Goal: Information Seeking & Learning: Learn about a topic

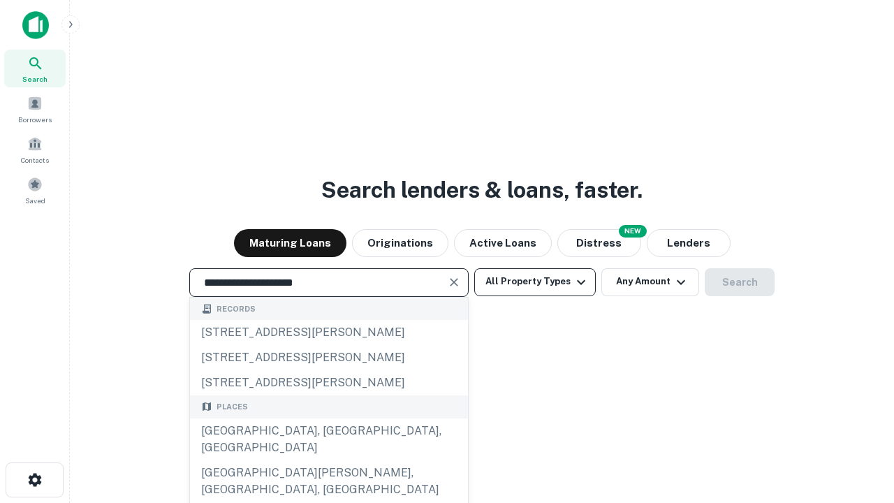
click at [328, 460] on div "[GEOGRAPHIC_DATA], [GEOGRAPHIC_DATA], [GEOGRAPHIC_DATA]" at bounding box center [329, 439] width 278 height 42
click at [535, 281] on button "All Property Types" at bounding box center [534, 282] width 121 height 28
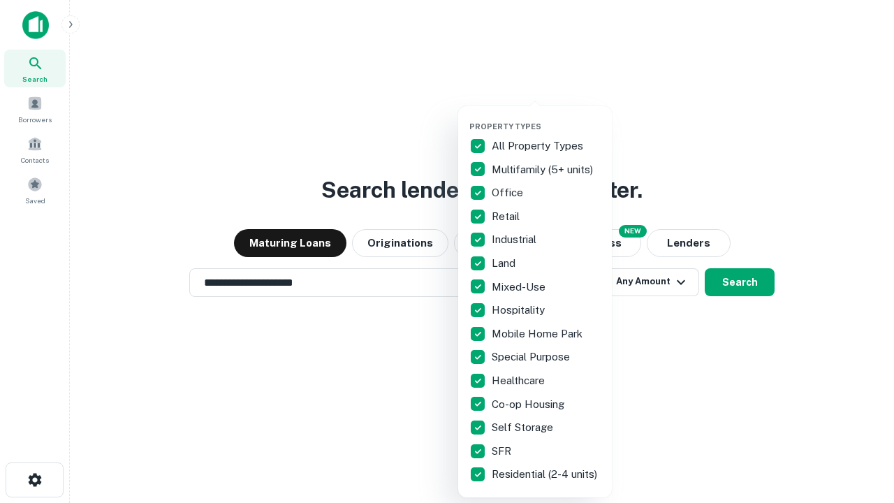
type input "**********"
click at [546, 117] on button "button" at bounding box center [546, 117] width 154 height 1
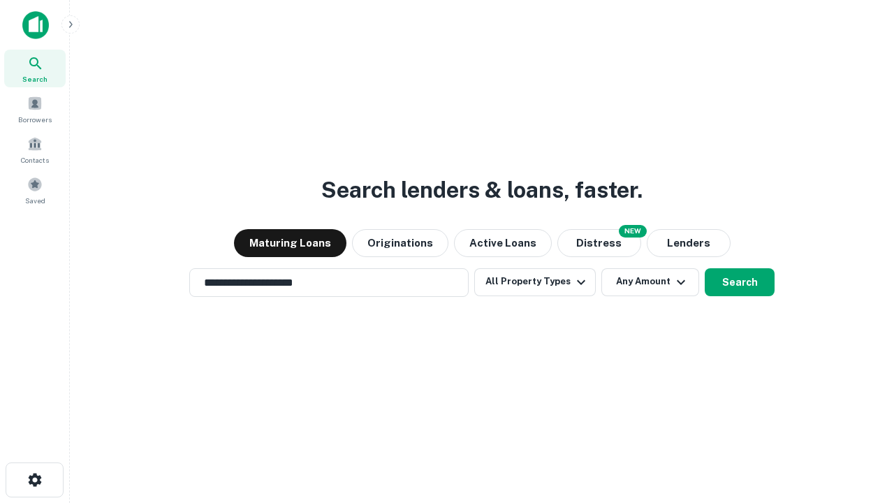
scroll to position [22, 0]
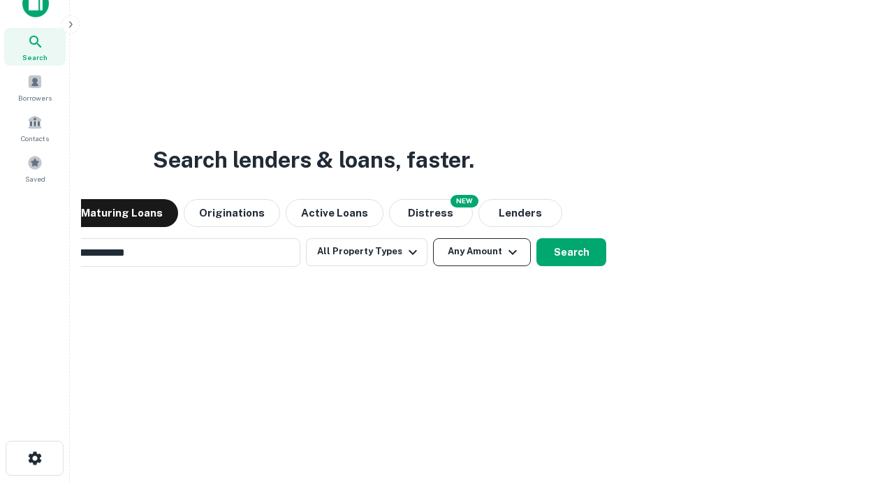
click at [433, 238] on button "Any Amount" at bounding box center [482, 252] width 98 height 28
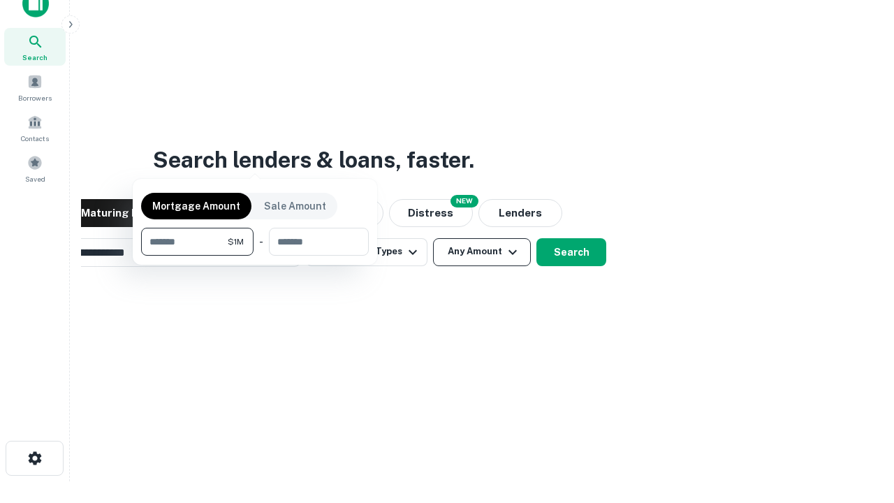
scroll to position [22, 0]
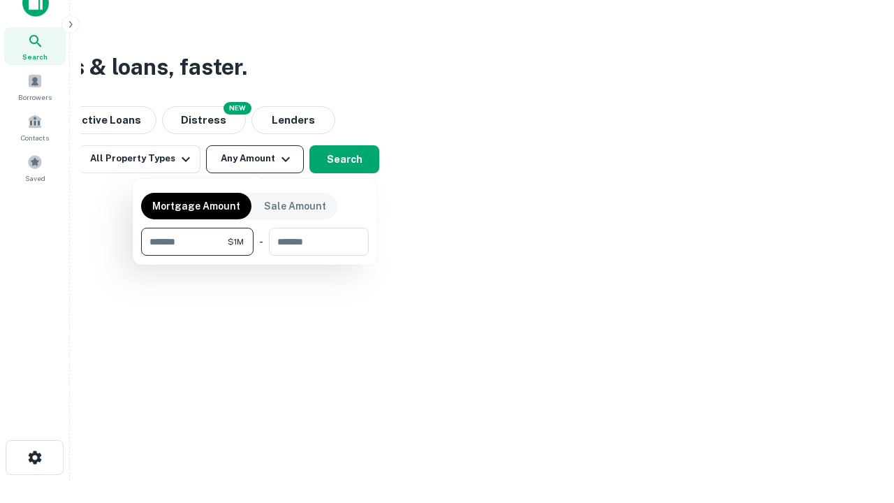
type input "*******"
click at [255, 256] on button "button" at bounding box center [255, 256] width 228 height 1
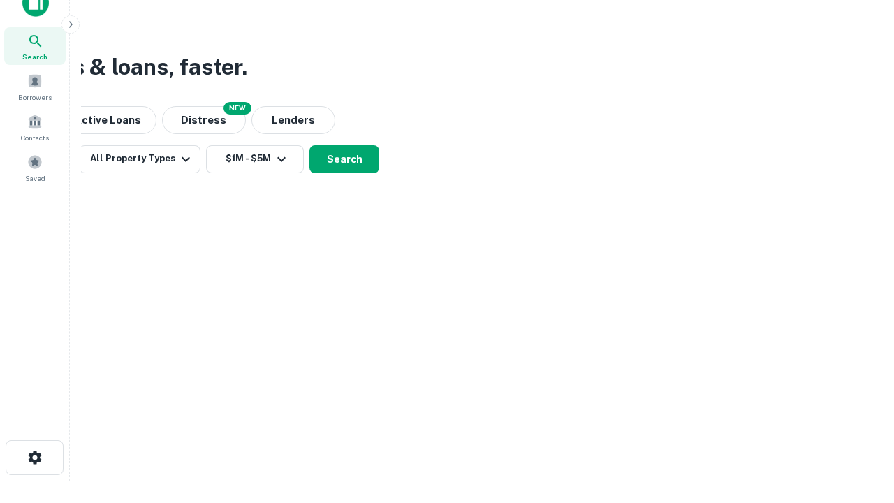
scroll to position [22, 0]
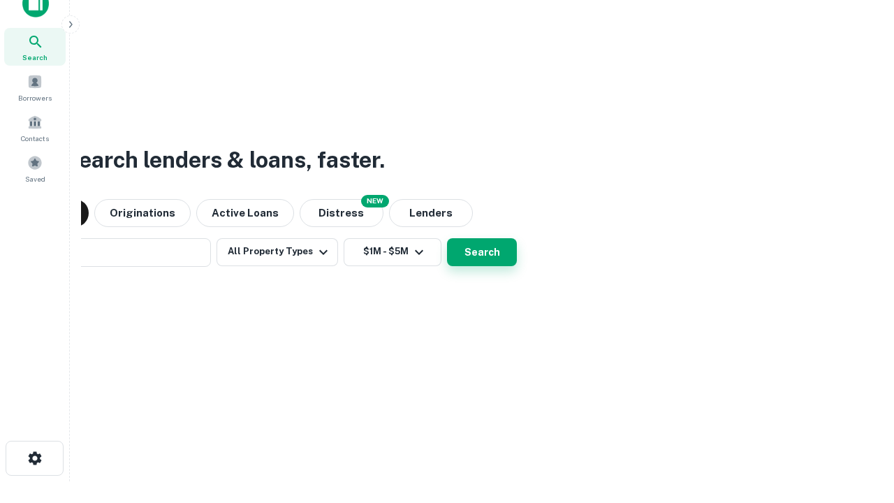
click at [447, 238] on button "Search" at bounding box center [482, 252] width 70 height 28
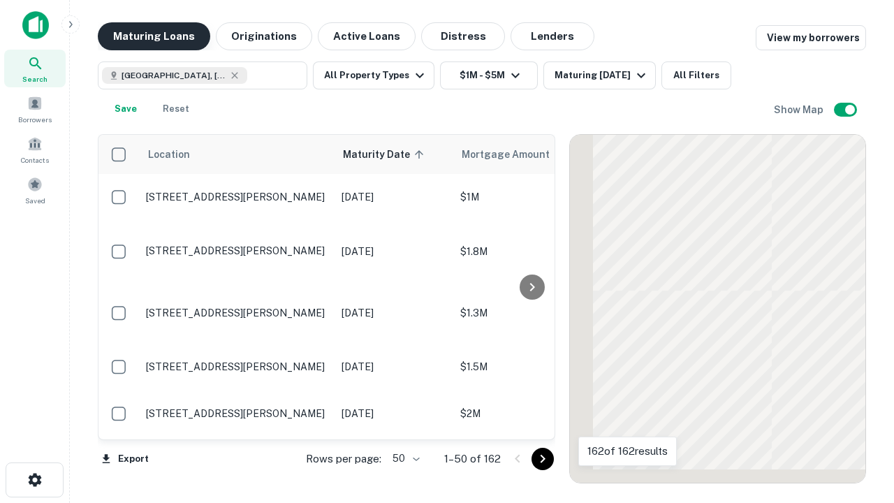
click at [154, 36] on button "Maturing Loans" at bounding box center [154, 36] width 112 height 28
